Goal: Information Seeking & Learning: Find specific fact

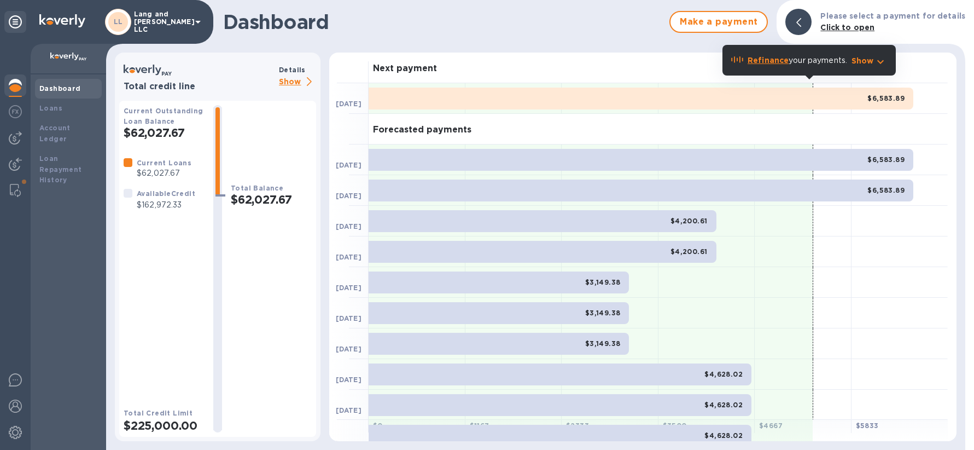
click at [287, 79] on p "Show" at bounding box center [297, 82] width 37 height 14
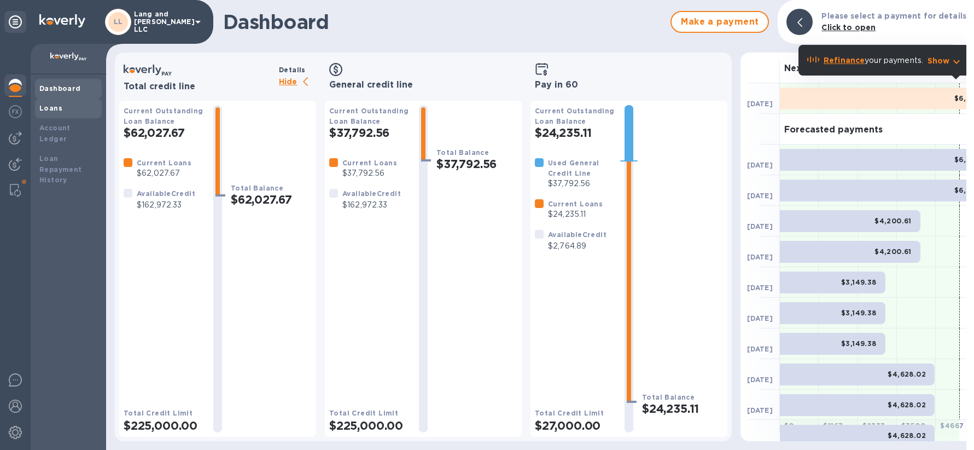
click at [61, 110] on div "Loans" at bounding box center [68, 108] width 58 height 11
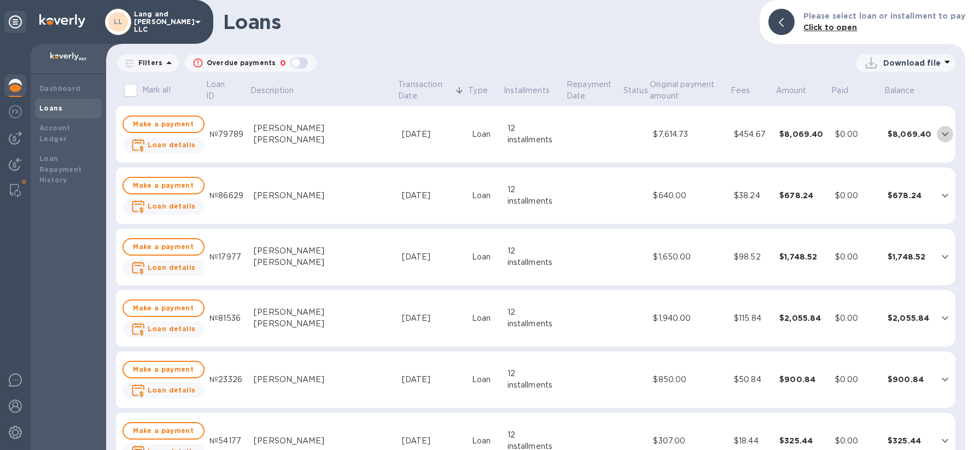
click at [941, 136] on icon "expand row" at bounding box center [944, 133] width 13 height 13
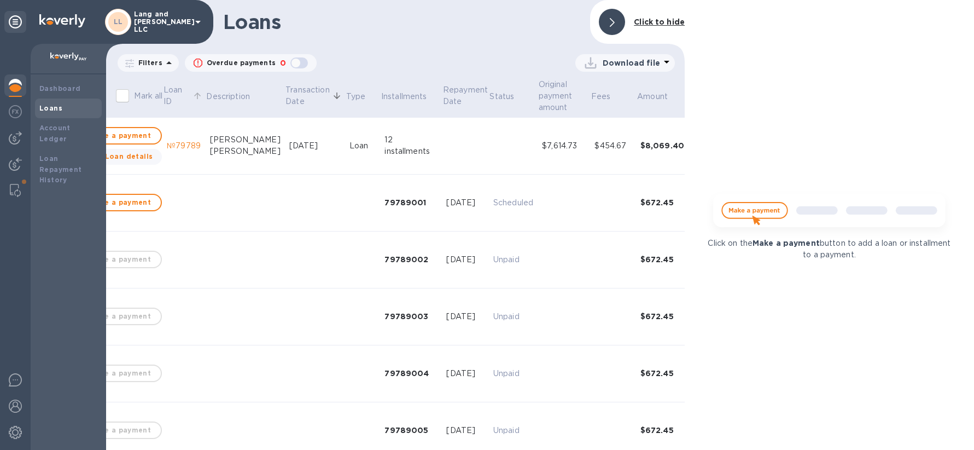
scroll to position [0, 10]
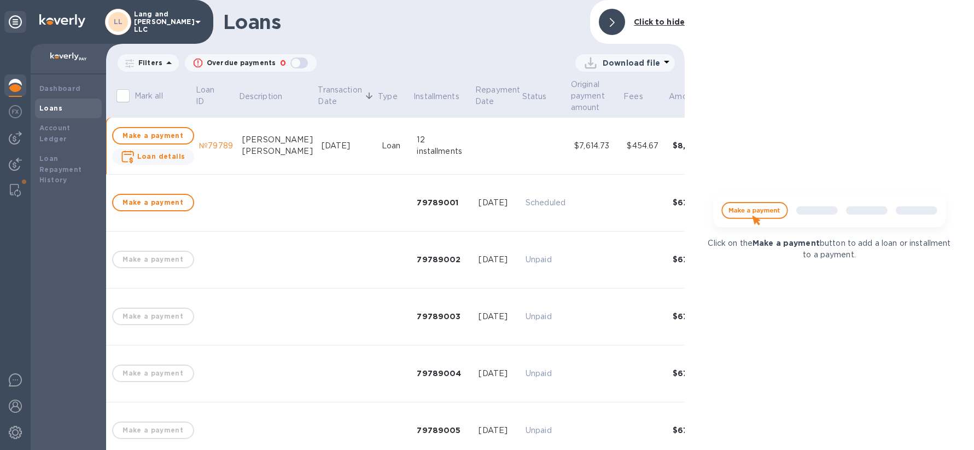
click at [71, 113] on div "Loans" at bounding box center [68, 108] width 58 height 11
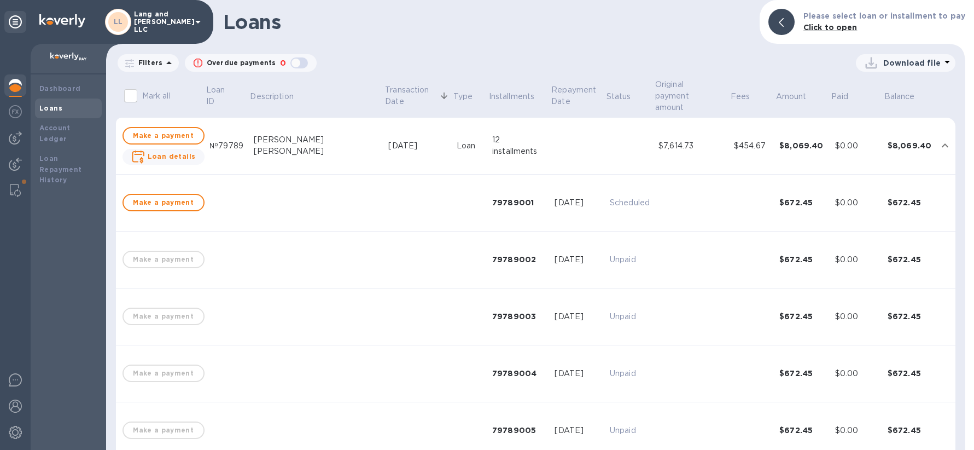
click at [272, 141] on td "Roberto Da Silva Barreiro" at bounding box center [316, 146] width 135 height 57
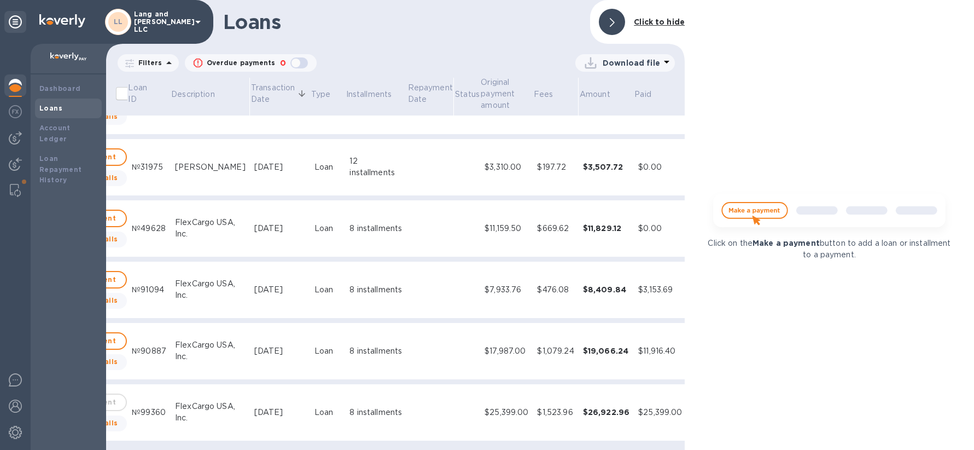
scroll to position [906, 124]
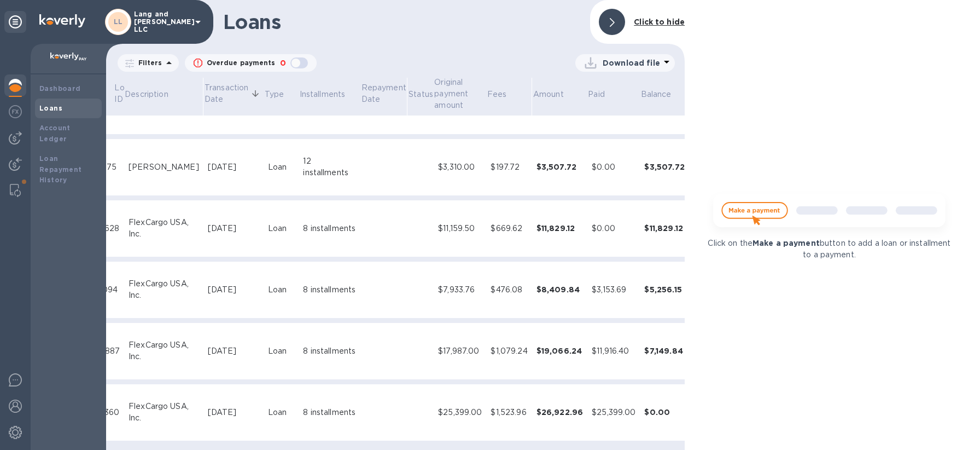
click at [637, 62] on p "Download file" at bounding box center [631, 62] width 57 height 11
click at [608, 90] on li "XLSX file" at bounding box center [625, 89] width 74 height 31
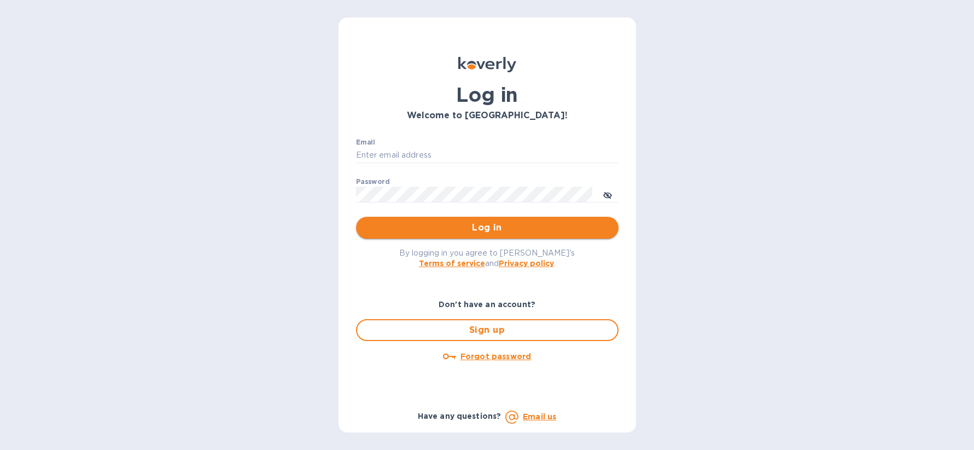
type input "marcus@langschwander.com"
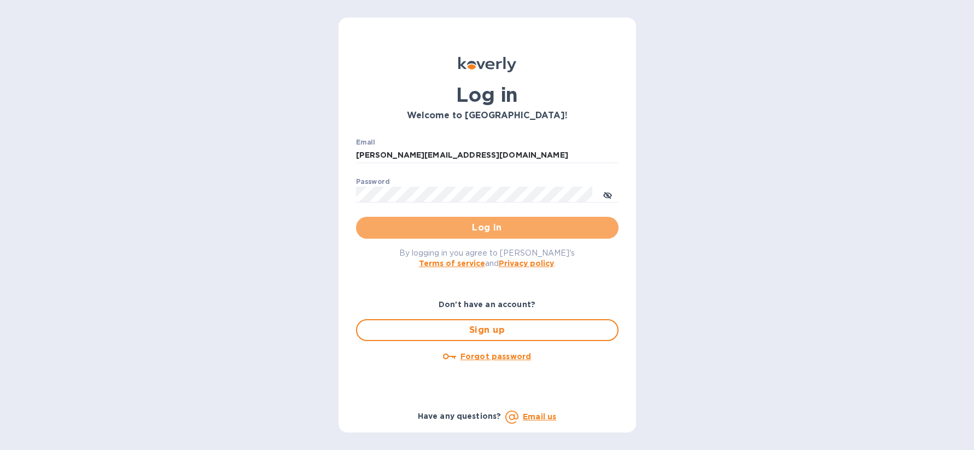
click at [436, 231] on span "Log in" at bounding box center [487, 227] width 245 height 13
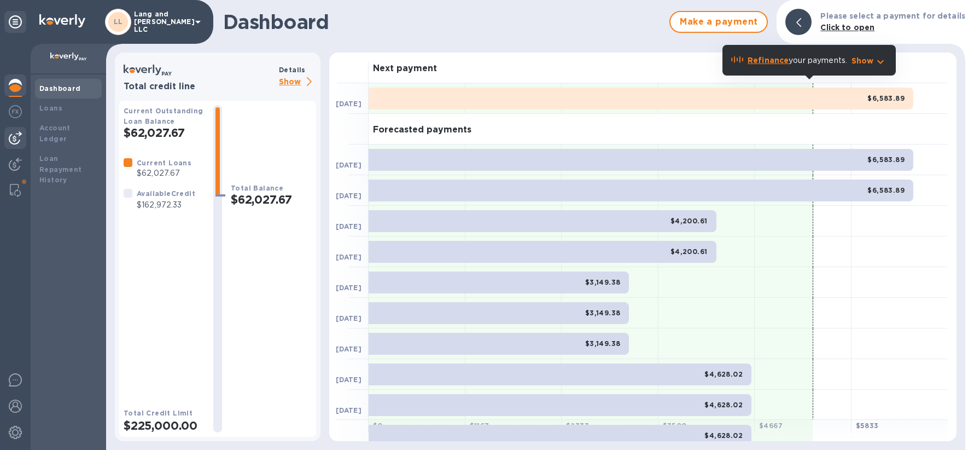
click at [12, 142] on img at bounding box center [15, 137] width 13 height 13
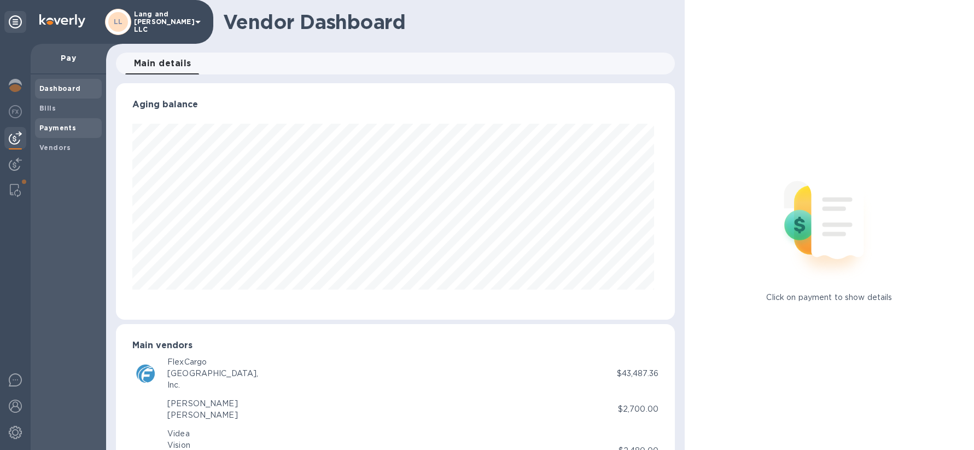
click at [62, 130] on b "Payments" at bounding box center [57, 128] width 37 height 8
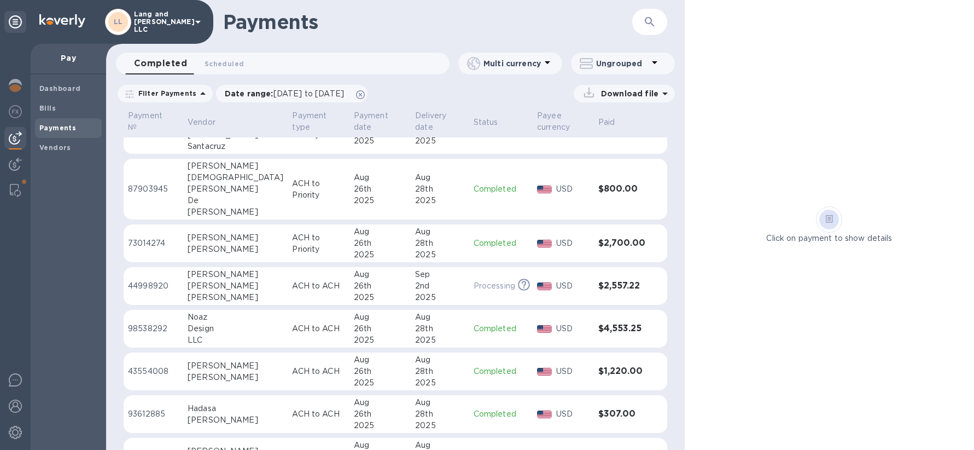
scroll to position [293, 0]
click at [235, 330] on div "Design" at bounding box center [236, 327] width 96 height 11
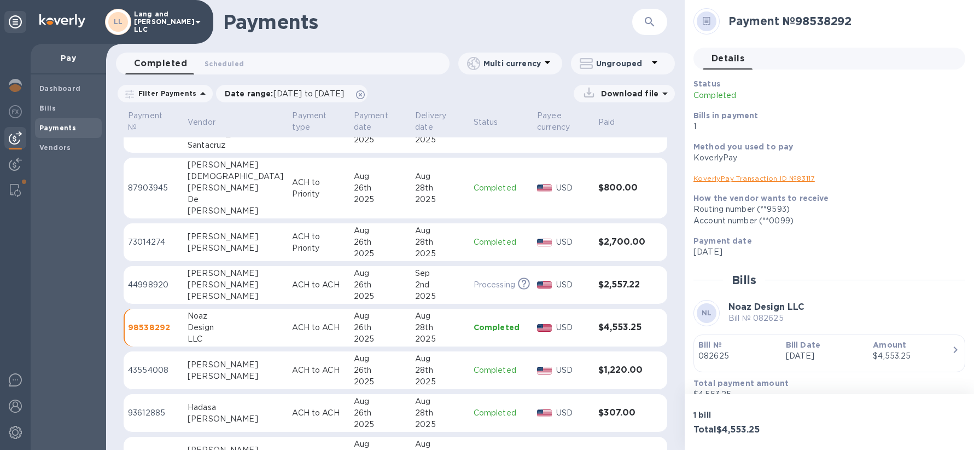
scroll to position [15, 0]
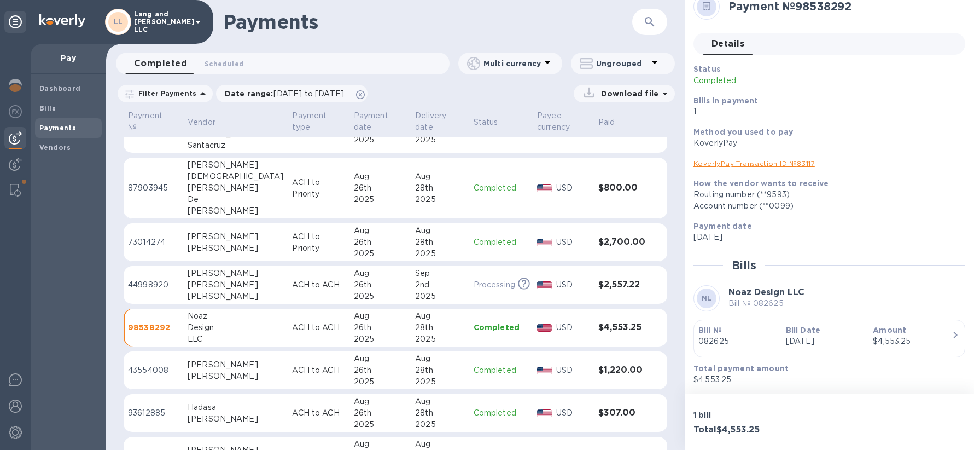
click at [745, 161] on link "KoverlyPay Transaction ID № 83117" at bounding box center [753, 163] width 121 height 8
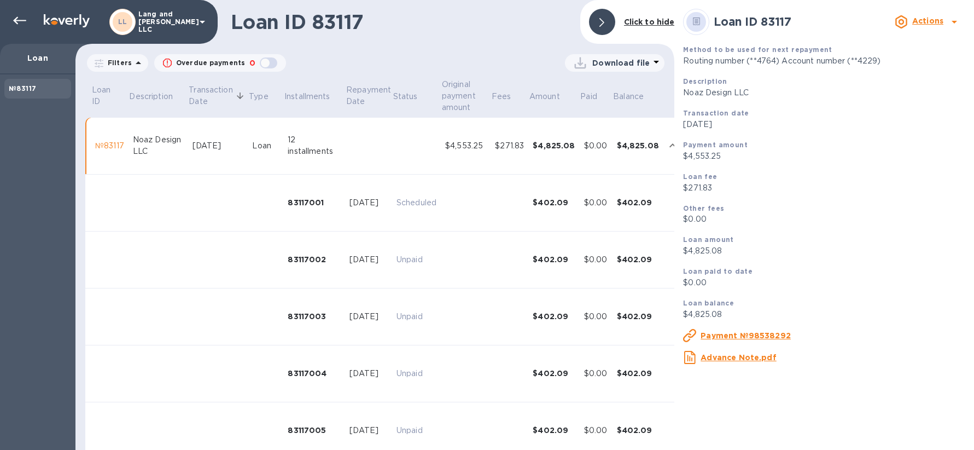
scroll to position [0, 3]
click at [784, 62] on p "Routing number (**4764) Account number (**4229)" at bounding box center [824, 60] width 282 height 11
click at [930, 24] on b "Actions" at bounding box center [927, 20] width 31 height 9
click at [954, 22] on div at bounding box center [487, 225] width 974 height 450
drag, startPoint x: 41, startPoint y: 62, endPoint x: 32, endPoint y: 37, distance: 27.2
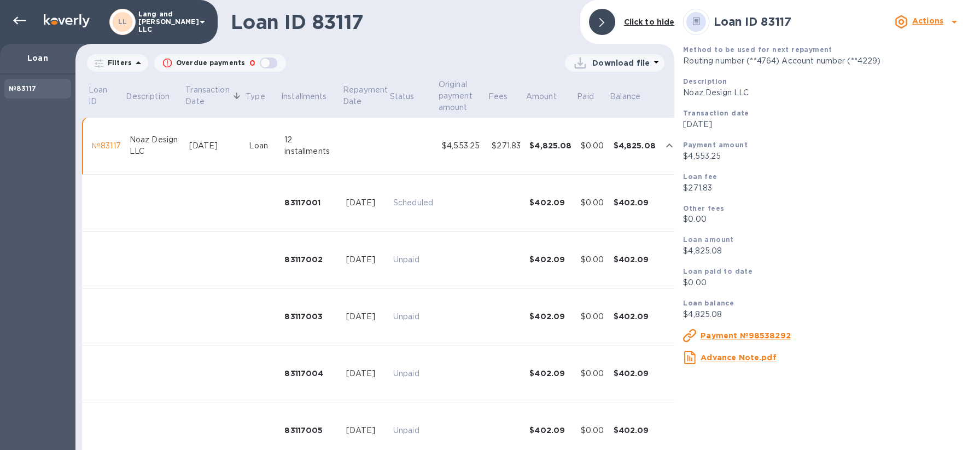
click at [41, 62] on p "Loan" at bounding box center [38, 57] width 58 height 11
click at [26, 20] on div at bounding box center [20, 21] width 22 height 22
click at [12, 22] on div at bounding box center [20, 21] width 22 height 22
click at [602, 25] on icon at bounding box center [601, 22] width 5 height 9
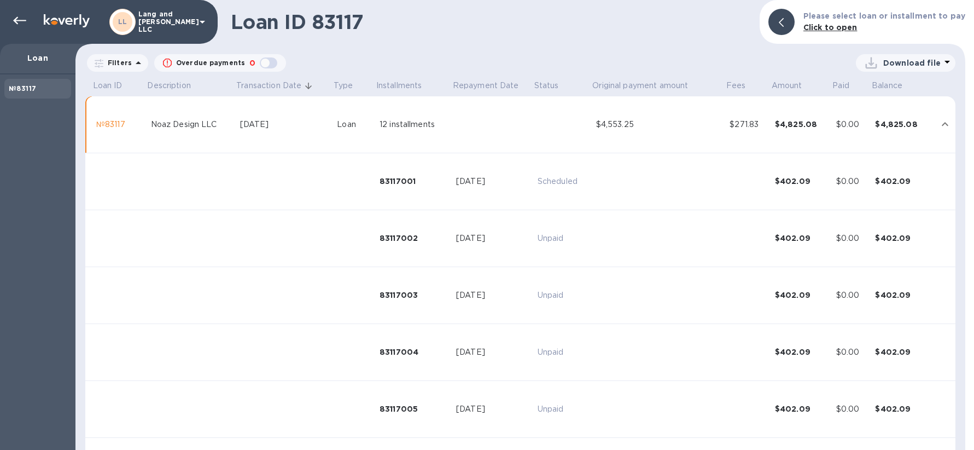
scroll to position [0, 0]
click at [14, 21] on icon at bounding box center [19, 20] width 13 height 13
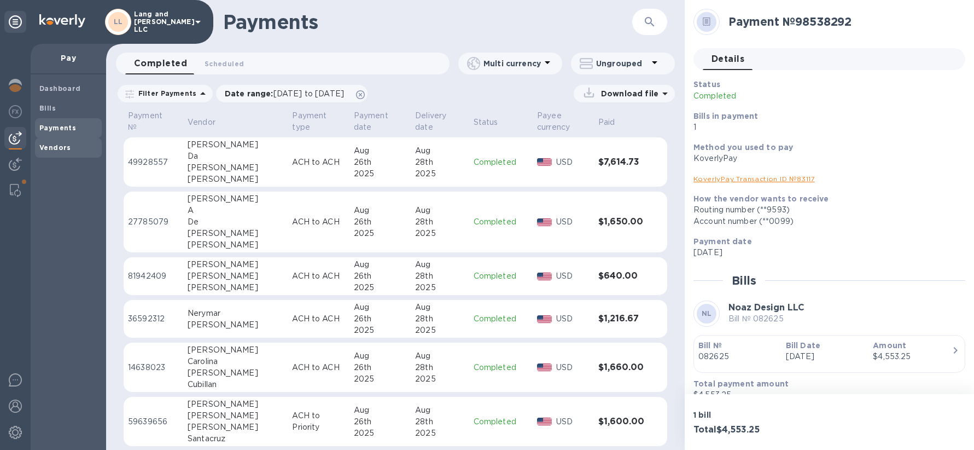
click at [51, 149] on b "Vendors" at bounding box center [55, 147] width 32 height 8
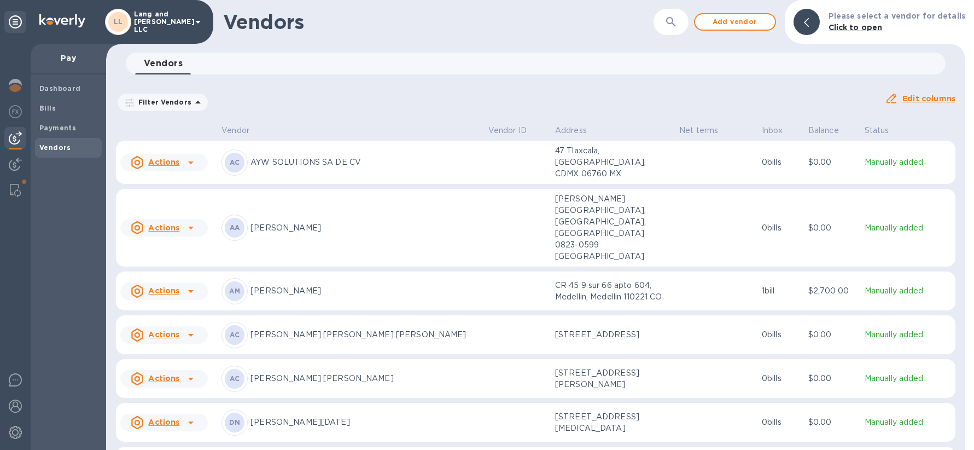
click at [179, 103] on p "Filter Vendors" at bounding box center [162, 101] width 57 height 9
click at [164, 106] on p "Filter Vendors" at bounding box center [162, 101] width 57 height 9
drag, startPoint x: 272, startPoint y: 110, endPoint x: 279, endPoint y: 111, distance: 7.7
click at [272, 110] on div "Filter Vendors Auto pay: All" at bounding box center [496, 102] width 760 height 21
click at [675, 24] on icon "button" at bounding box center [670, 21] width 9 height 9
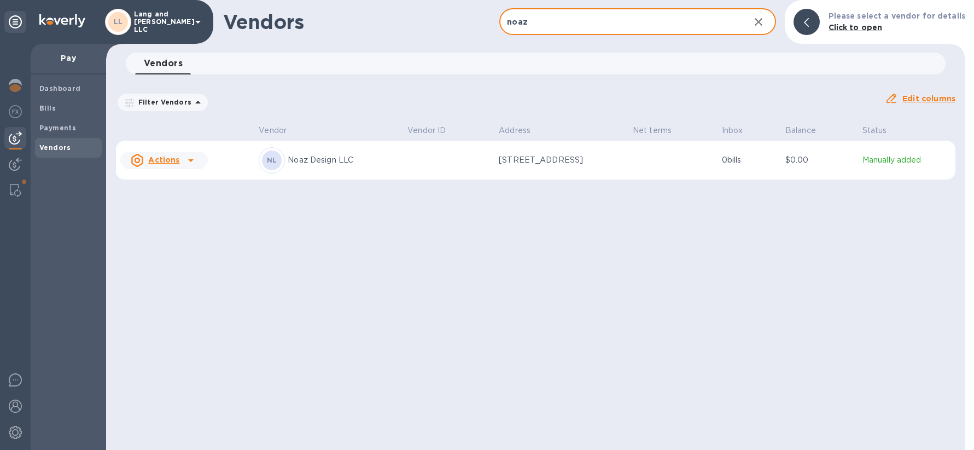
type input "noaz"
click at [733, 160] on p "0 bills" at bounding box center [749, 159] width 55 height 11
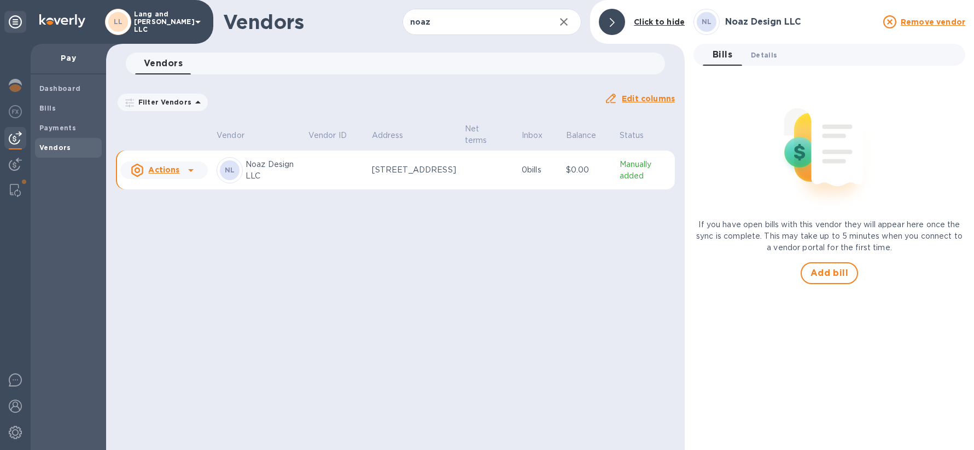
click at [760, 55] on span "Details 0" at bounding box center [764, 54] width 26 height 11
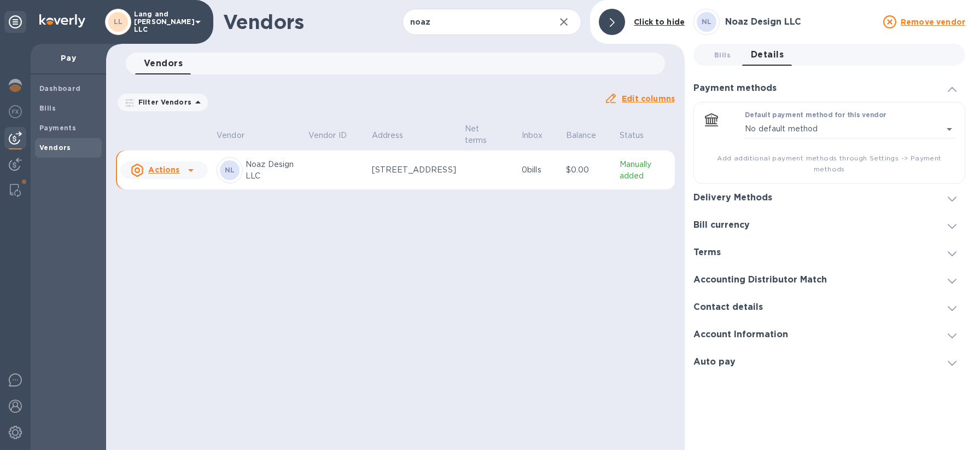
click at [748, 195] on div "Delivery Methods" at bounding box center [829, 197] width 272 height 27
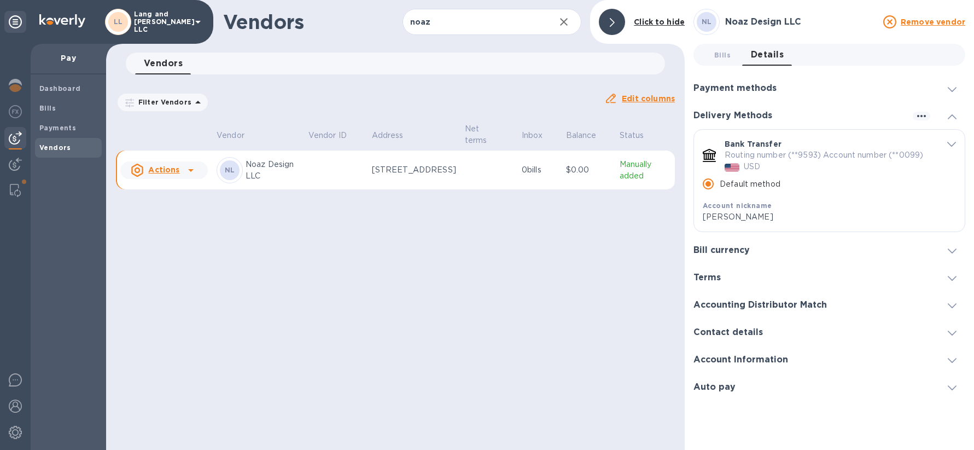
click at [951, 143] on icon "default-method" at bounding box center [951, 144] width 9 height 5
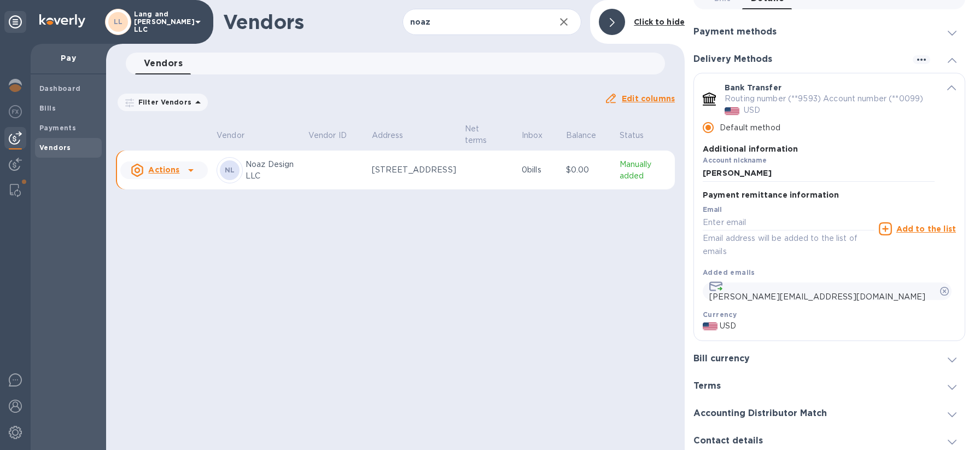
scroll to position [54, 0]
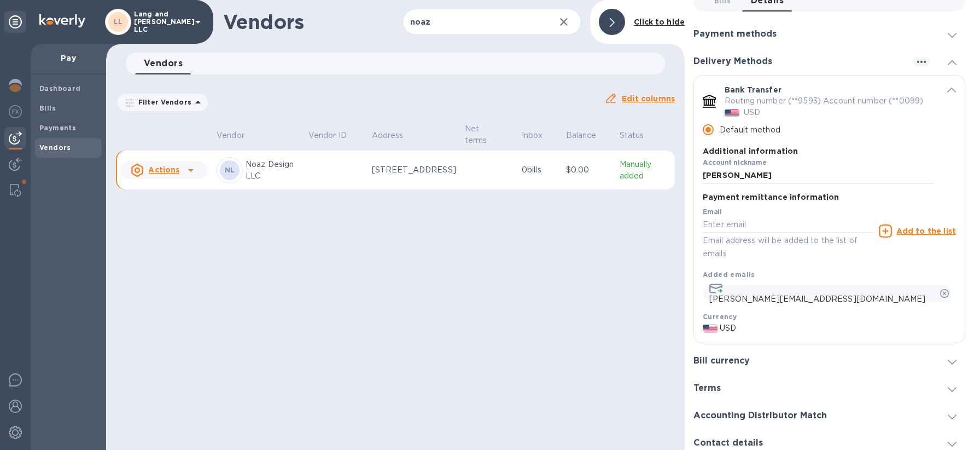
click at [802, 101] on p "Routing number (**9593) Account number (**0099)" at bounding box center [824, 100] width 199 height 11
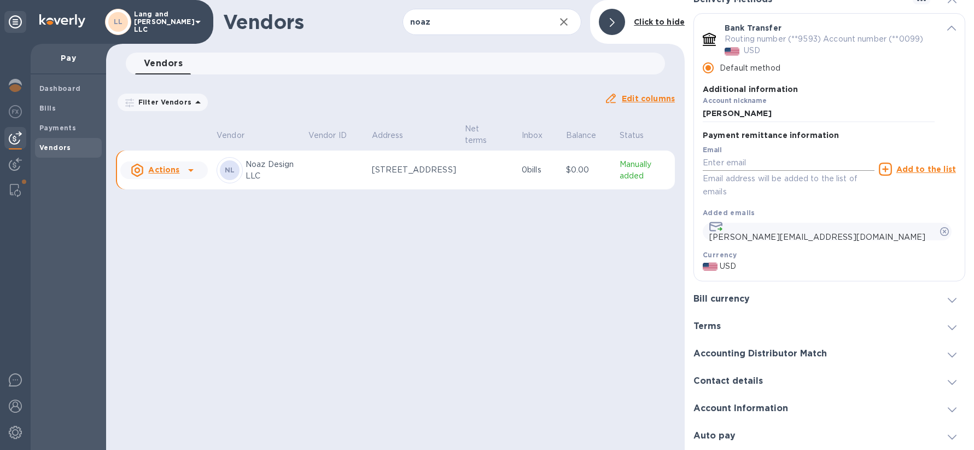
scroll to position [127, 0]
click at [733, 297] on h3 "Bill currency" at bounding box center [721, 299] width 56 height 10
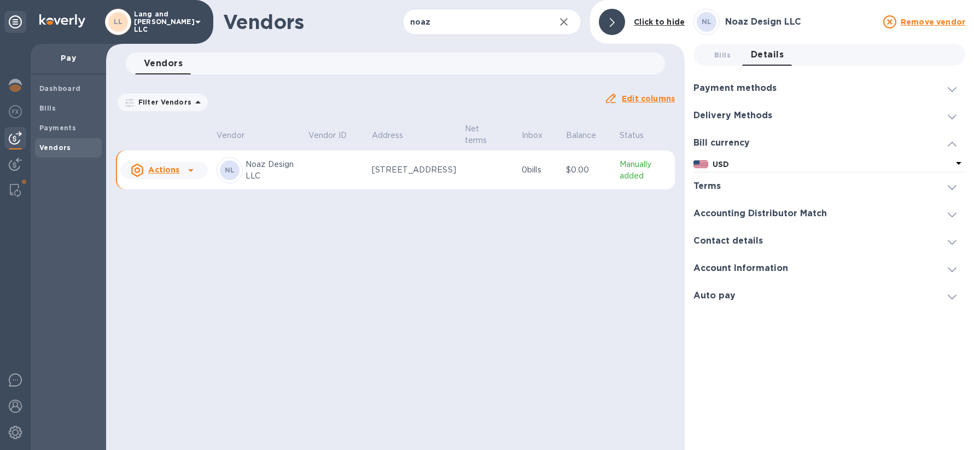
click at [719, 196] on div "Terms" at bounding box center [829, 185] width 272 height 27
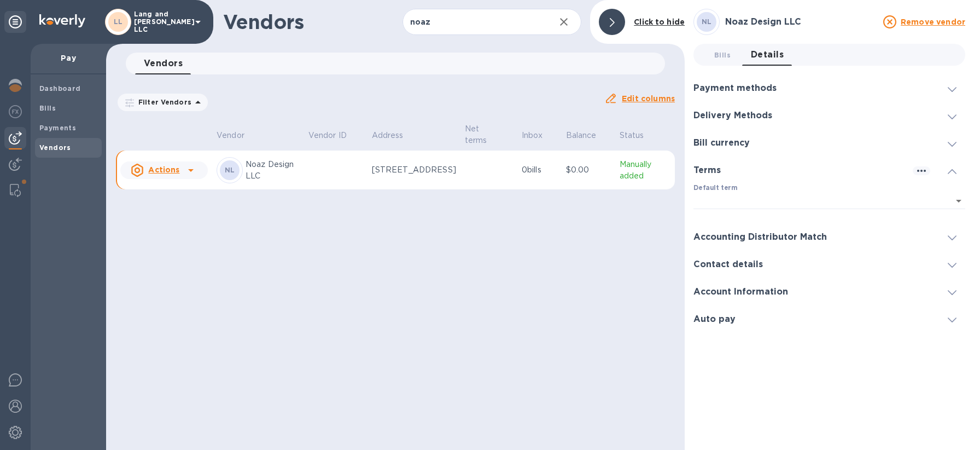
click at [726, 235] on h3 "Accounting Distributor Match" at bounding box center [759, 237] width 133 height 10
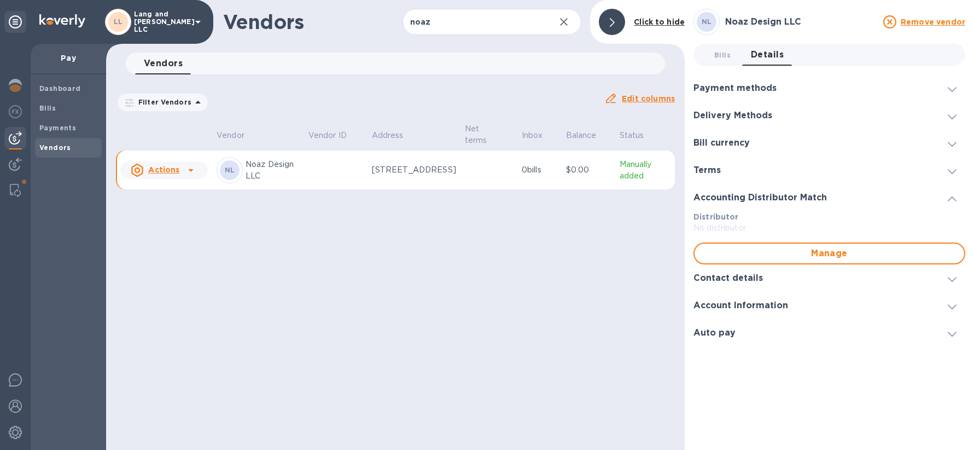
click at [733, 289] on div "Contact details" at bounding box center [829, 277] width 272 height 27
